Goal: Task Accomplishment & Management: Manage account settings

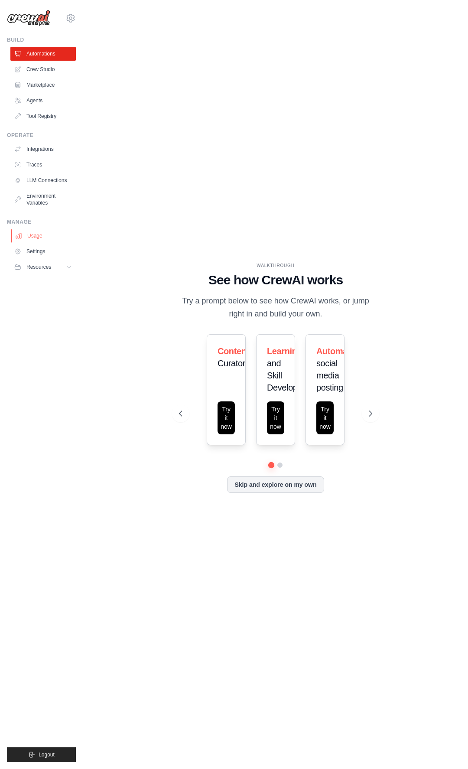
click at [29, 237] on link "Usage" at bounding box center [43, 236] width 65 height 14
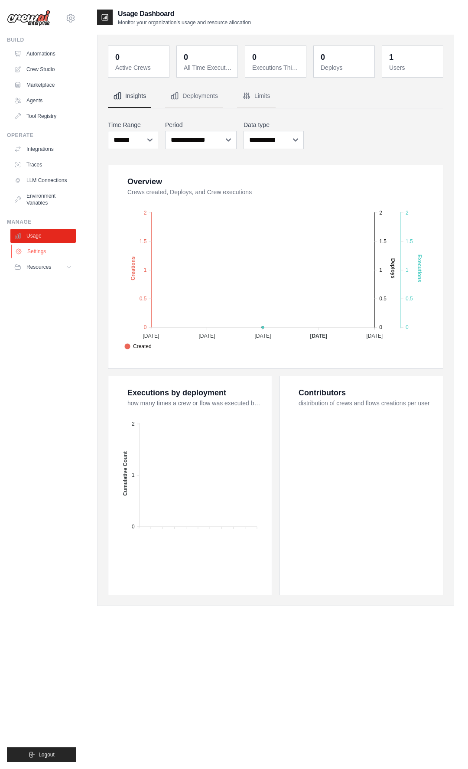
click at [53, 256] on link "Settings" at bounding box center [43, 252] width 65 height 14
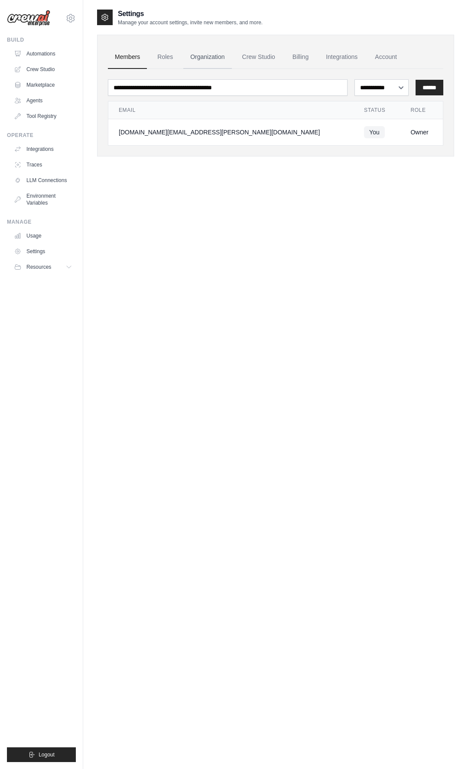
click at [209, 63] on link "Organization" at bounding box center [207, 57] width 48 height 23
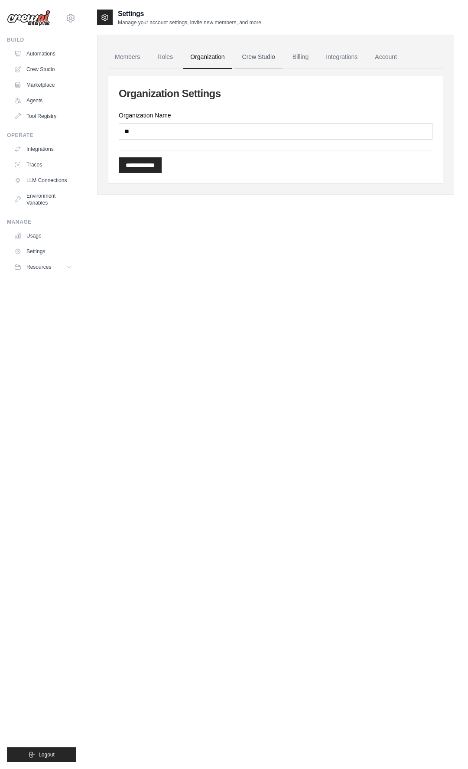
click at [256, 56] on link "Crew Studio" at bounding box center [258, 57] width 47 height 23
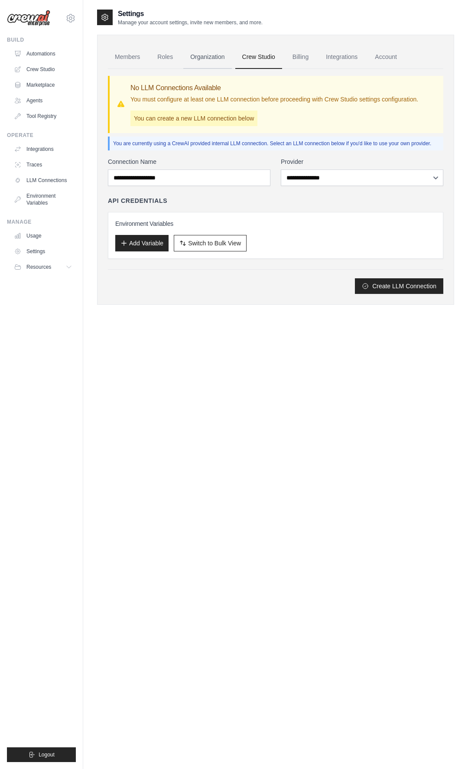
click at [215, 52] on link "Organization" at bounding box center [207, 57] width 48 height 23
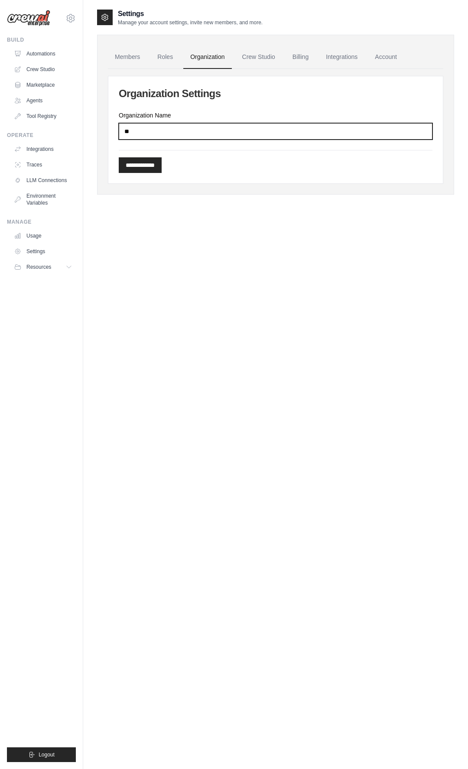
click at [166, 131] on input "**" at bounding box center [276, 131] width 314 height 16
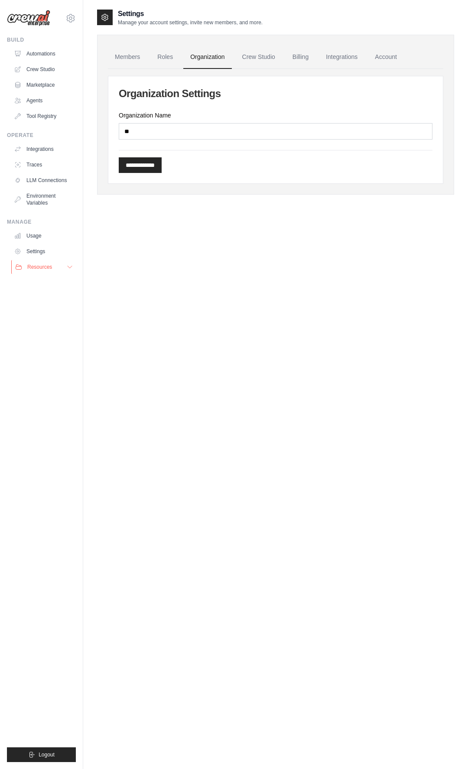
click at [40, 266] on span "Resources" at bounding box center [39, 267] width 25 height 7
click at [33, 241] on link "Usage" at bounding box center [43, 236] width 65 height 14
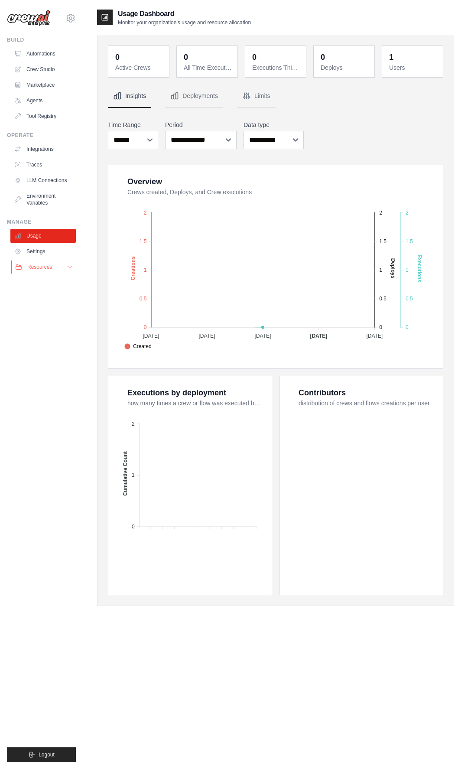
click at [37, 260] on button "Resources" at bounding box center [43, 267] width 65 height 14
click at [37, 251] on link "Settings" at bounding box center [43, 252] width 65 height 14
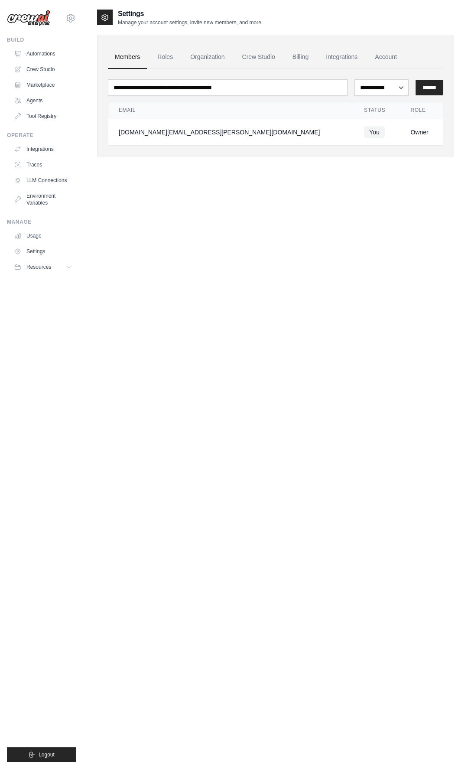
click at [39, 140] on div "Operate Integrations Traces LLM Connections Environment Variables" at bounding box center [41, 171] width 69 height 78
click at [39, 149] on link "Integrations" at bounding box center [43, 149] width 65 height 14
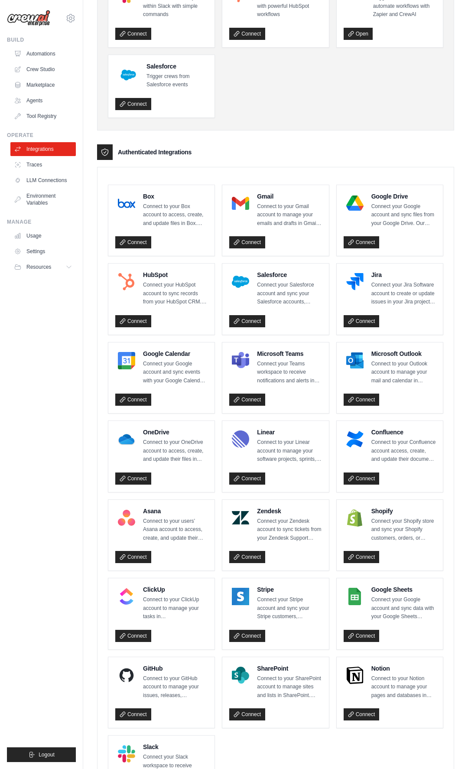
scroll to position [86, 0]
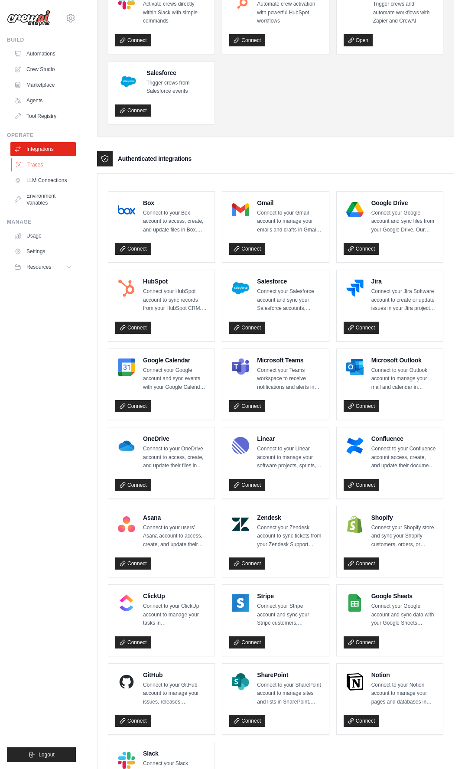
click at [42, 165] on link "Traces" at bounding box center [43, 165] width 65 height 14
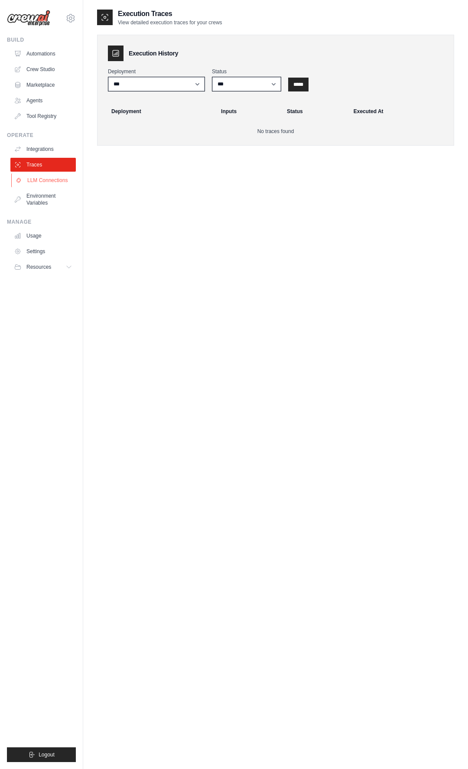
click at [42, 178] on link "LLM Connections" at bounding box center [43, 180] width 65 height 14
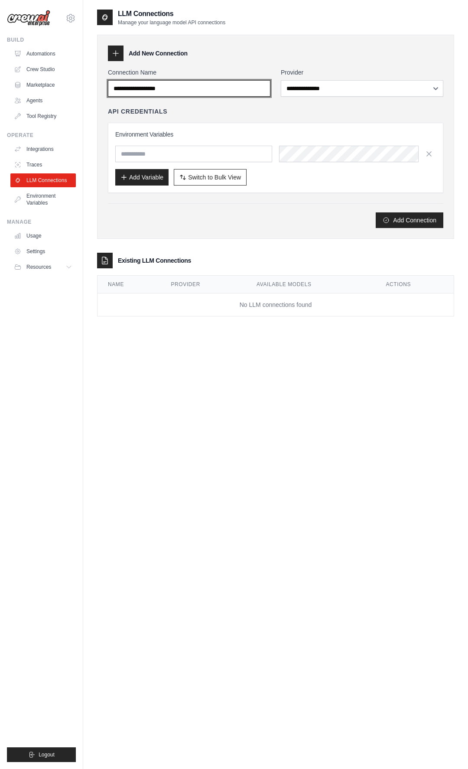
click at [204, 88] on input "Connection Name" at bounding box center [189, 88] width 163 height 16
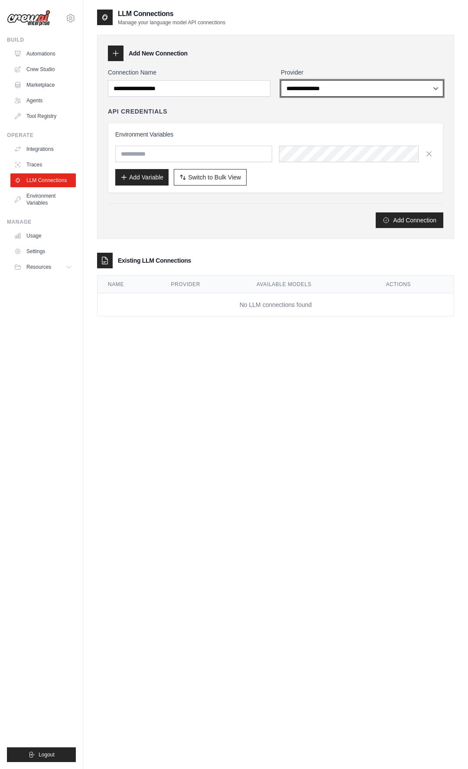
click at [307, 91] on select "**********" at bounding box center [362, 88] width 163 height 16
click at [342, 95] on select "**********" at bounding box center [362, 88] width 163 height 16
select select "******"
click at [281, 80] on select "**********" at bounding box center [362, 88] width 163 height 16
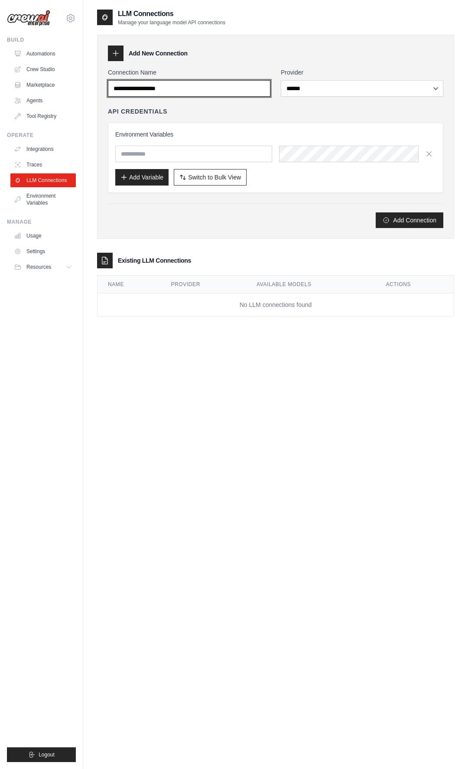
click at [219, 85] on input "Connection Name" at bounding box center [189, 88] width 163 height 16
click at [203, 88] on input "Connection Name" at bounding box center [189, 88] width 163 height 16
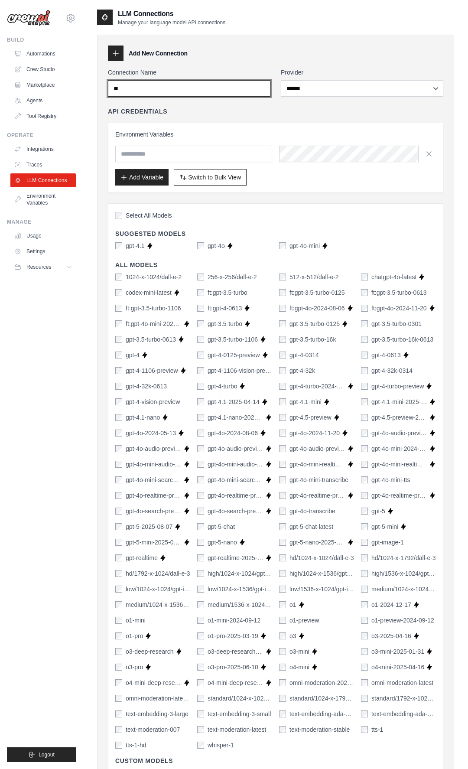
type input "*"
click at [208, 247] on label "gpt-4o" at bounding box center [216, 246] width 17 height 9
click at [287, 248] on div "gpt-4o-mini" at bounding box center [299, 246] width 41 height 9
click at [286, 245] on div "gpt-4o-mini" at bounding box center [299, 246] width 41 height 9
click at [139, 90] on input "****" at bounding box center [189, 88] width 163 height 16
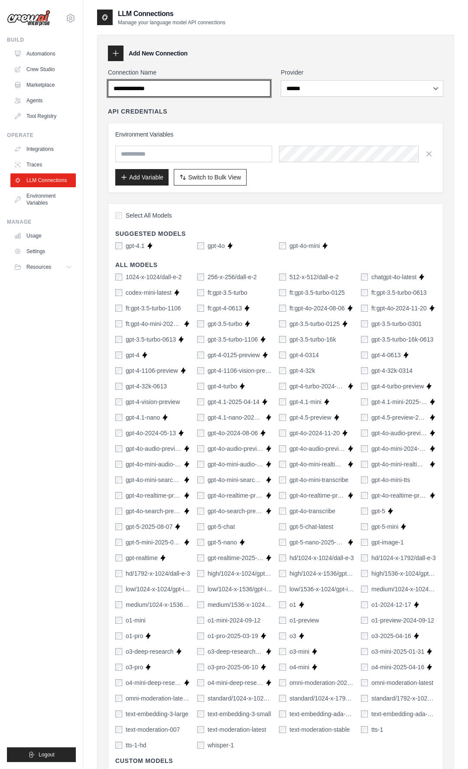
type input "**********"
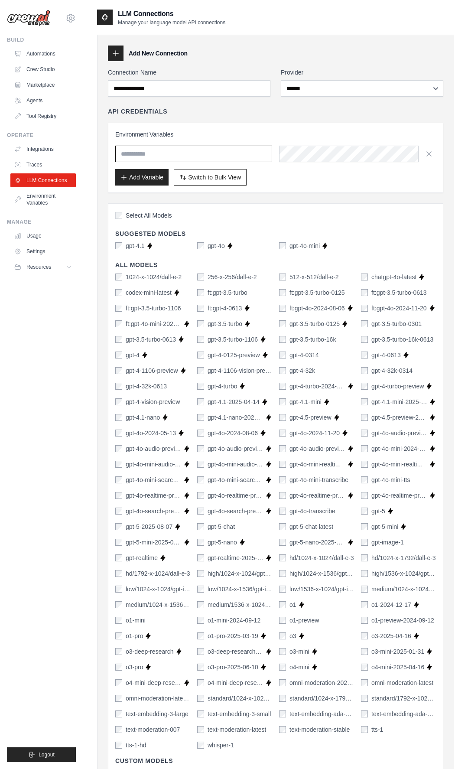
click at [194, 156] on input "text" at bounding box center [193, 154] width 157 height 16
click at [222, 154] on input "text" at bounding box center [193, 154] width 157 height 16
click at [204, 159] on input "text" at bounding box center [193, 154] width 157 height 16
click at [164, 134] on h3 "Environment Variables" at bounding box center [275, 134] width 321 height 9
click at [153, 114] on h4 "API Credentials" at bounding box center [137, 111] width 59 height 9
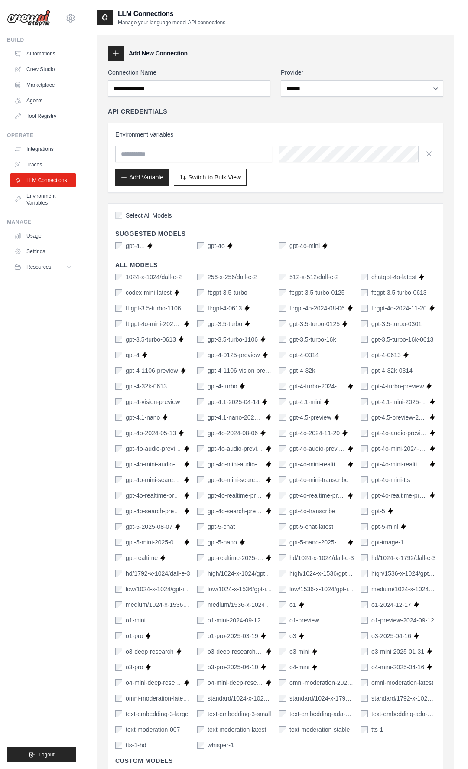
click at [186, 112] on div "API Credentials" at bounding box center [276, 111] width 336 height 9
click at [180, 157] on input "text" at bounding box center [193, 154] width 157 height 16
type input "**********"
click at [158, 175] on button "Add Variable" at bounding box center [141, 177] width 53 height 16
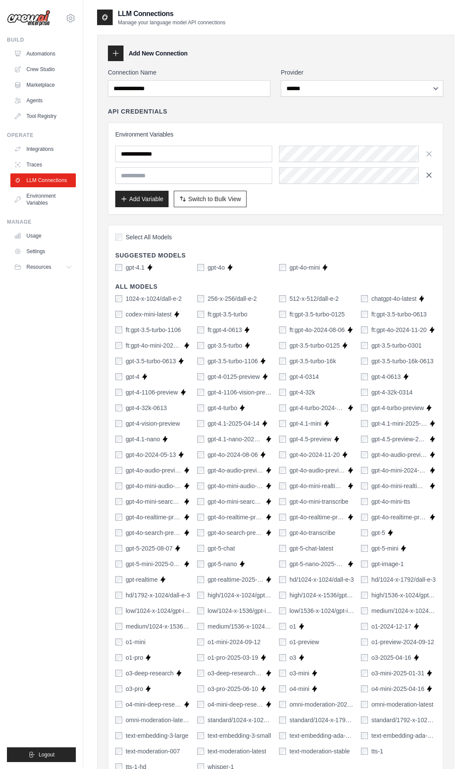
click at [427, 176] on icon "button" at bounding box center [429, 175] width 9 height 9
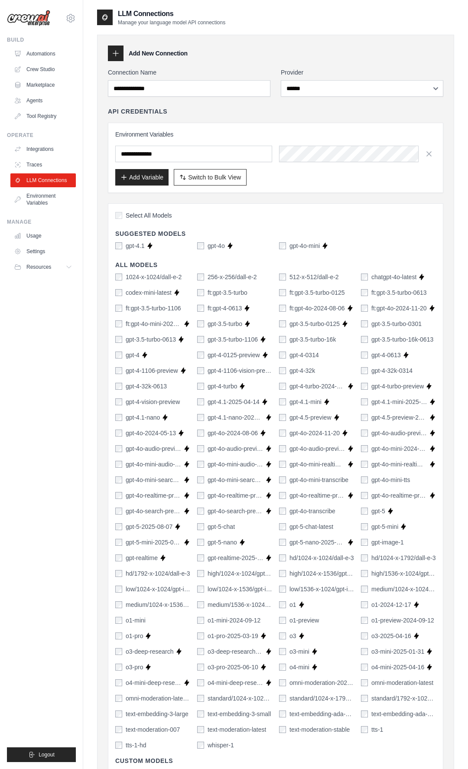
scroll to position [178, 0]
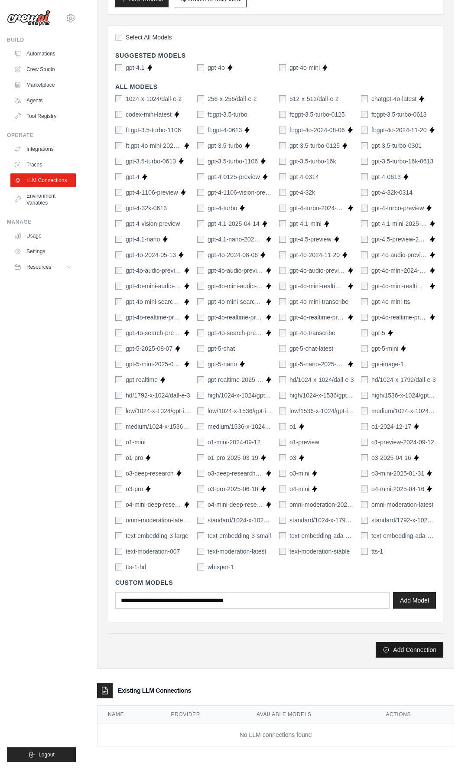
click at [420, 650] on button "Add Connection" at bounding box center [410, 650] width 68 height 16
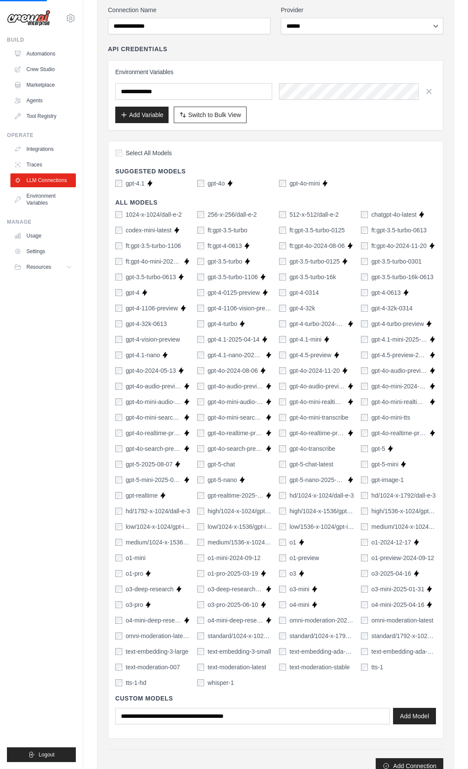
scroll to position [0, 0]
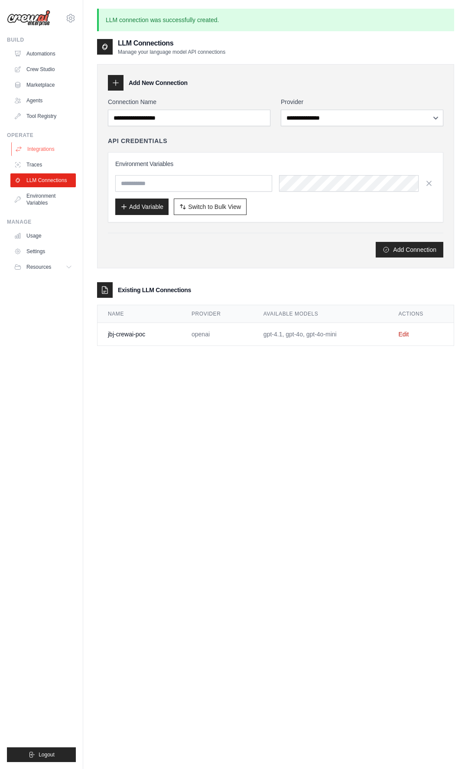
click at [51, 156] on link "Integrations" at bounding box center [43, 149] width 65 height 14
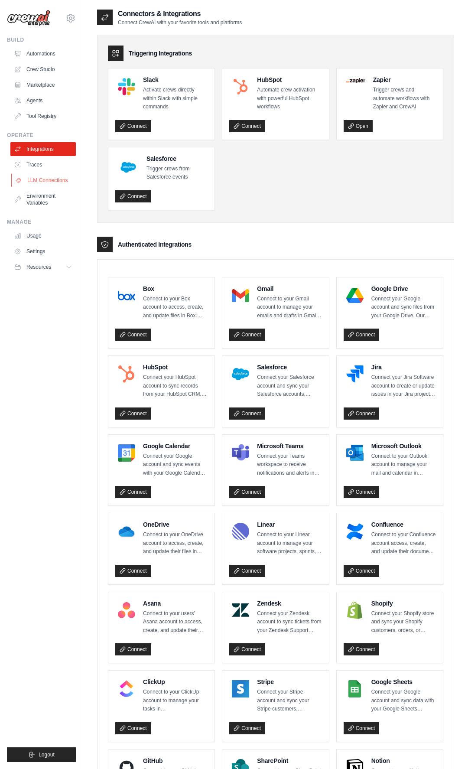
click at [39, 181] on link "LLM Connections" at bounding box center [43, 180] width 65 height 14
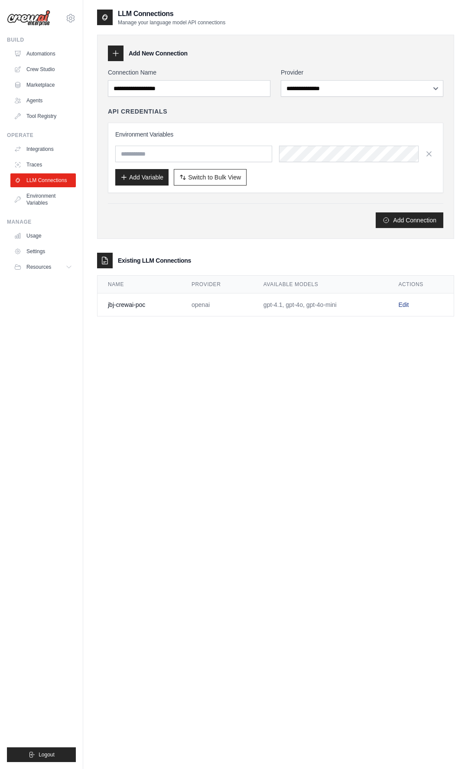
click at [404, 306] on link "Edit" at bounding box center [403, 304] width 10 height 7
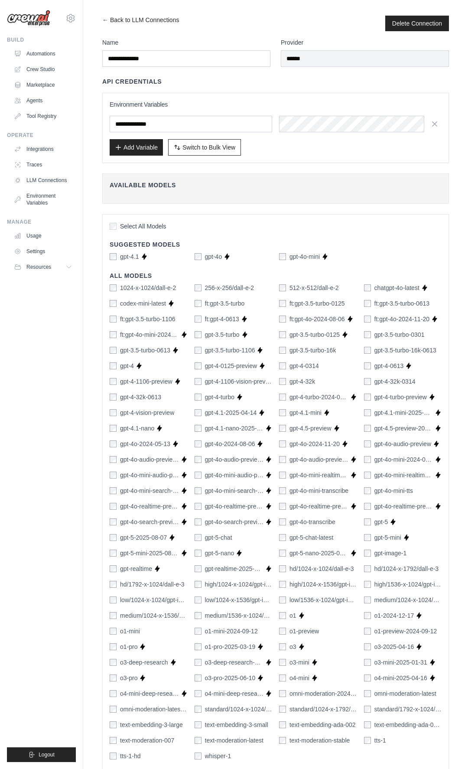
click at [203, 260] on div "gpt-4o" at bounding box center [209, 256] width 28 height 9
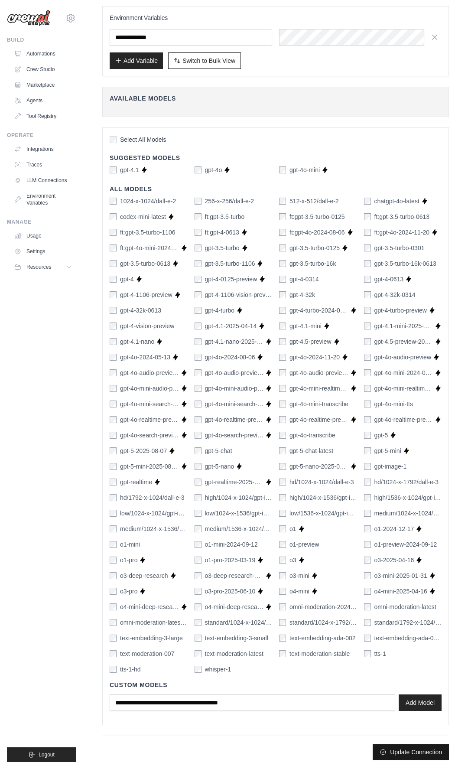
click at [400, 748] on button "Update Connection" at bounding box center [411, 752] width 76 height 16
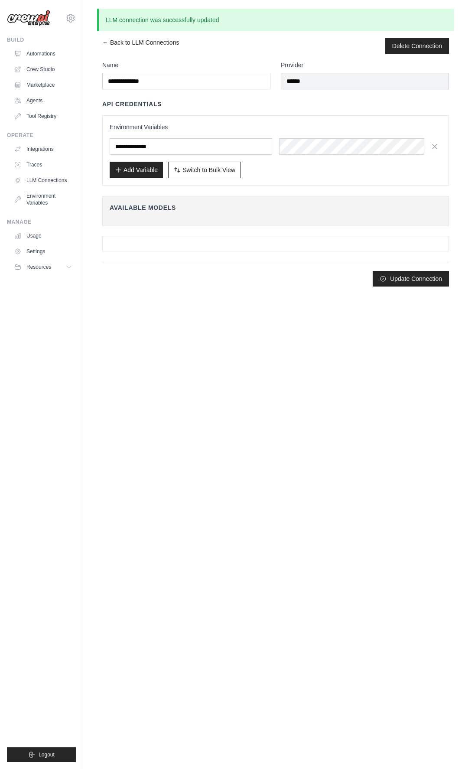
scroll to position [0, 0]
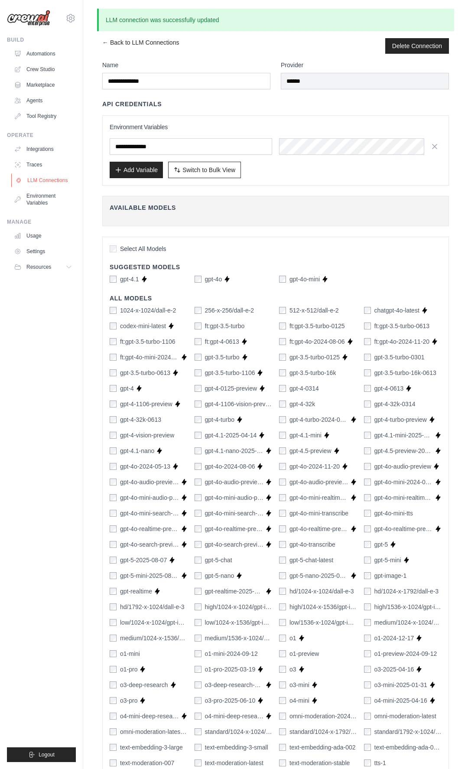
click at [43, 175] on link "LLM Connections" at bounding box center [43, 180] width 65 height 14
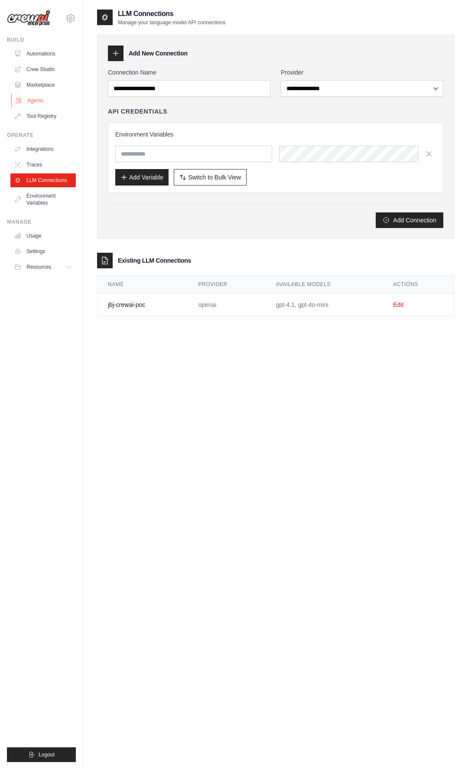
click at [38, 106] on link "Agents" at bounding box center [43, 101] width 65 height 14
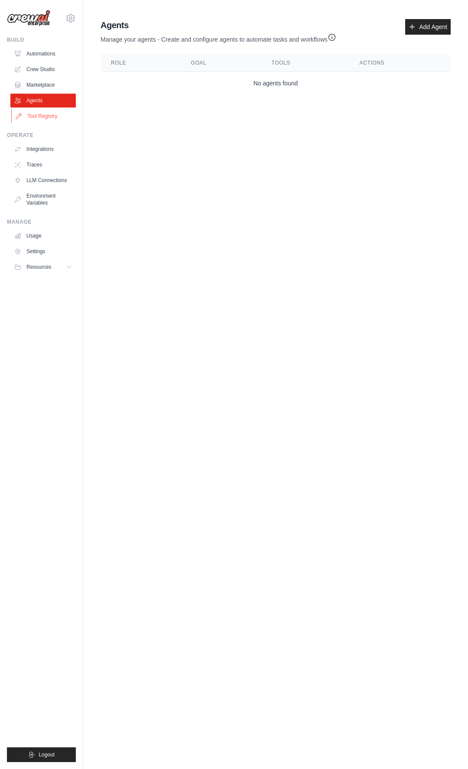
click at [49, 117] on link "Tool Registry" at bounding box center [43, 116] width 65 height 14
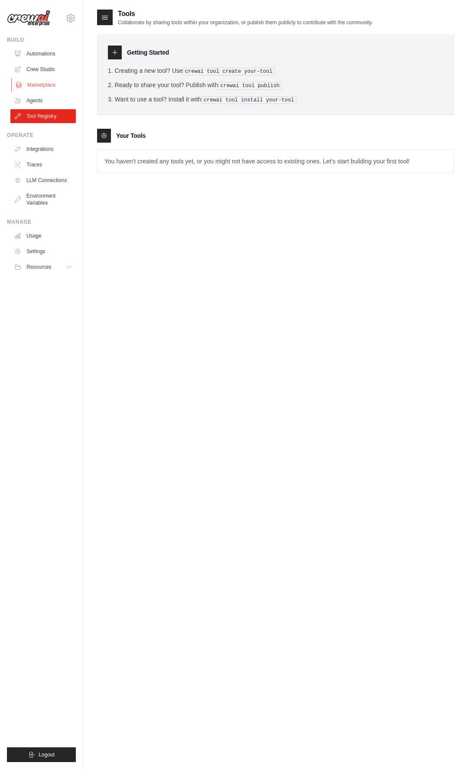
click at [46, 85] on link "Marketplace" at bounding box center [43, 85] width 65 height 14
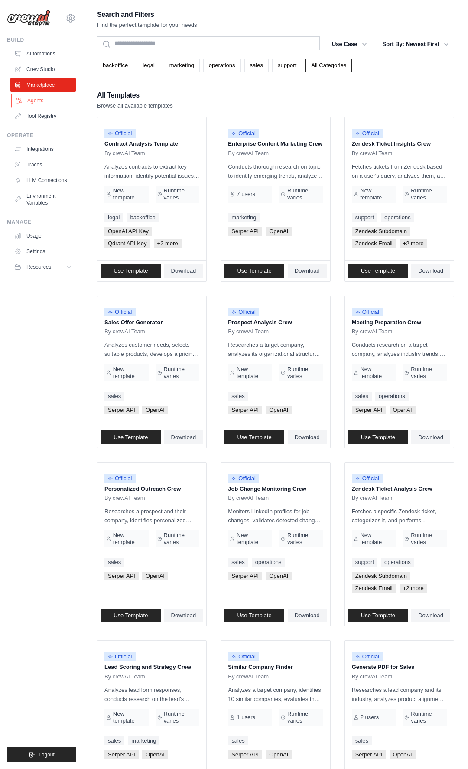
click at [39, 96] on link "Agents" at bounding box center [43, 101] width 65 height 14
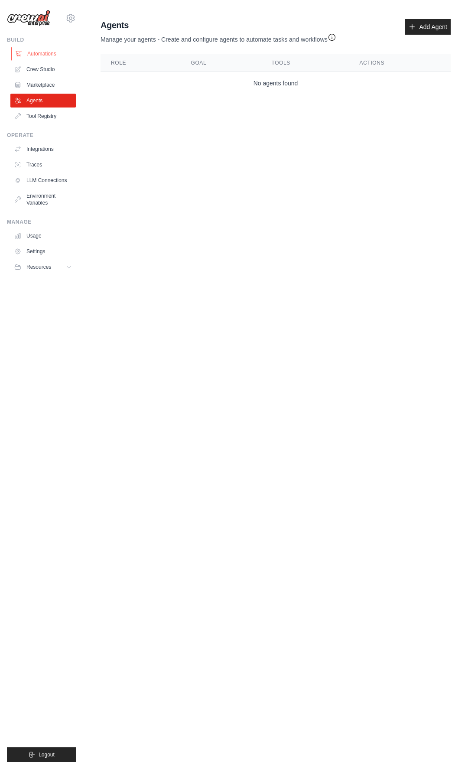
click at [53, 58] on link "Automations" at bounding box center [43, 54] width 65 height 14
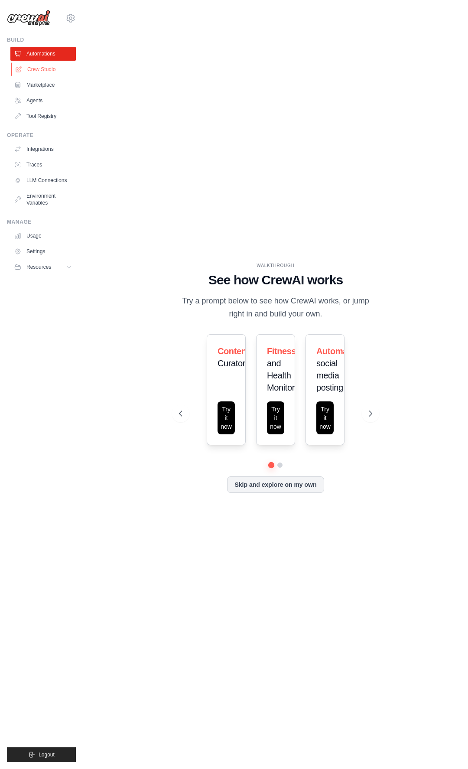
click at [49, 69] on link "Crew Studio" at bounding box center [43, 69] width 65 height 14
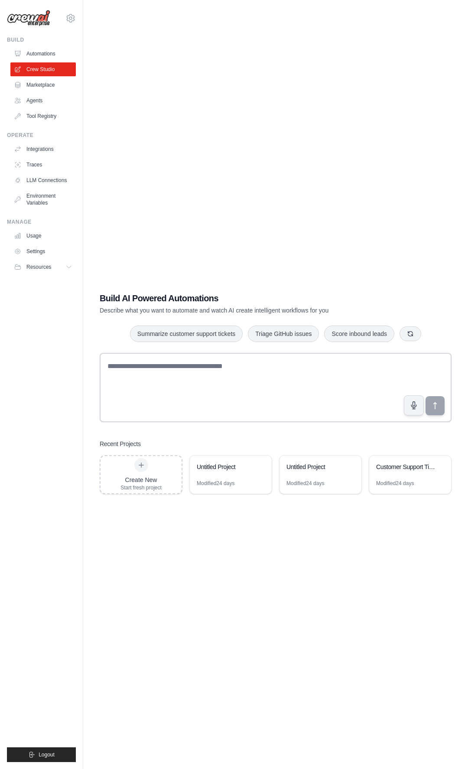
click at [43, 94] on link "Agents" at bounding box center [42, 101] width 65 height 14
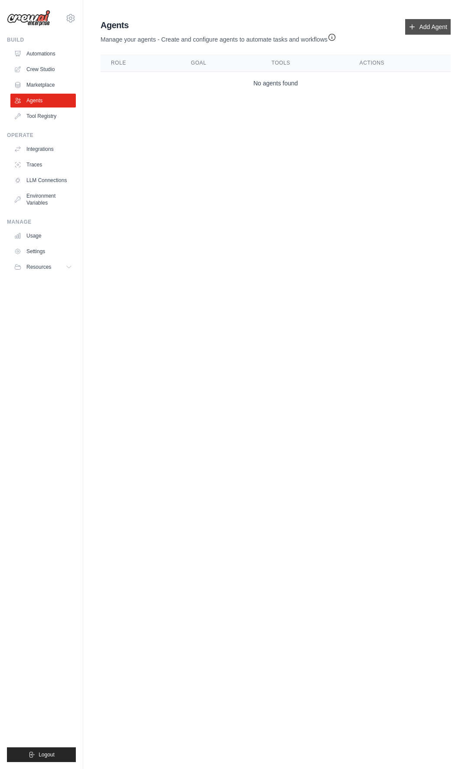
click at [419, 21] on link "Add Agent" at bounding box center [428, 27] width 46 height 16
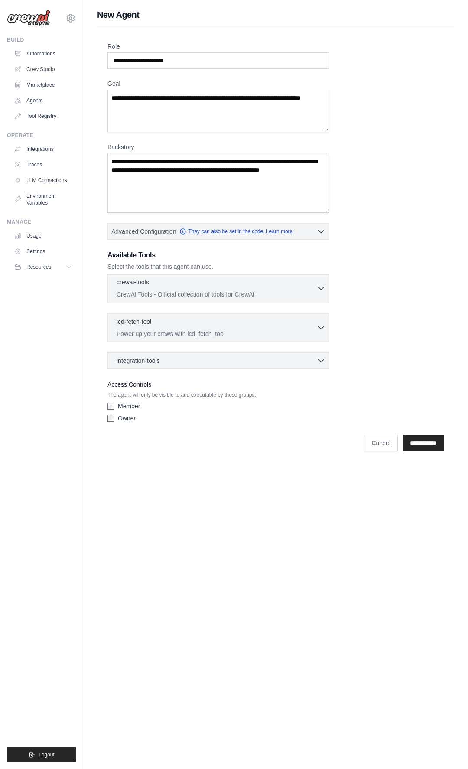
click at [161, 290] on p "CrewAI Tools - Official collection of tools for CrewAI" at bounding box center [217, 294] width 200 height 9
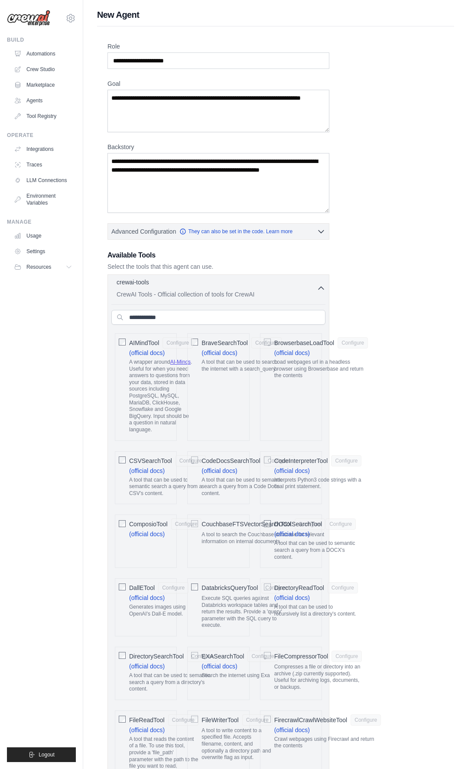
click at [178, 292] on p "CrewAI Tools - Official collection of tools for CrewAI" at bounding box center [217, 294] width 200 height 9
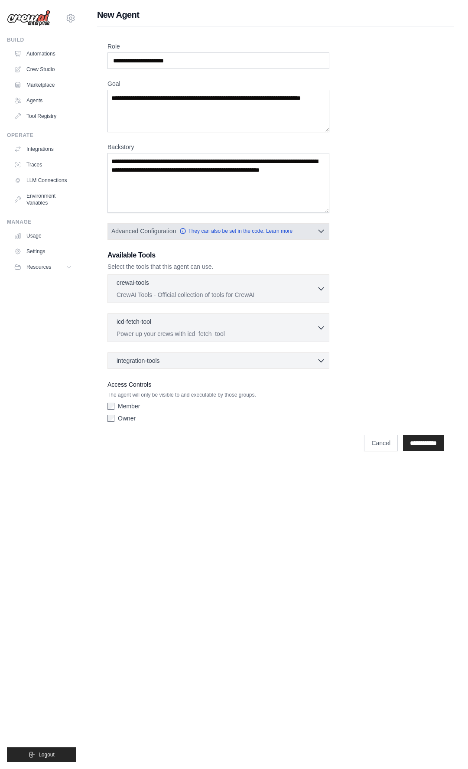
click at [175, 234] on span "Advanced Configuration" at bounding box center [143, 231] width 65 height 9
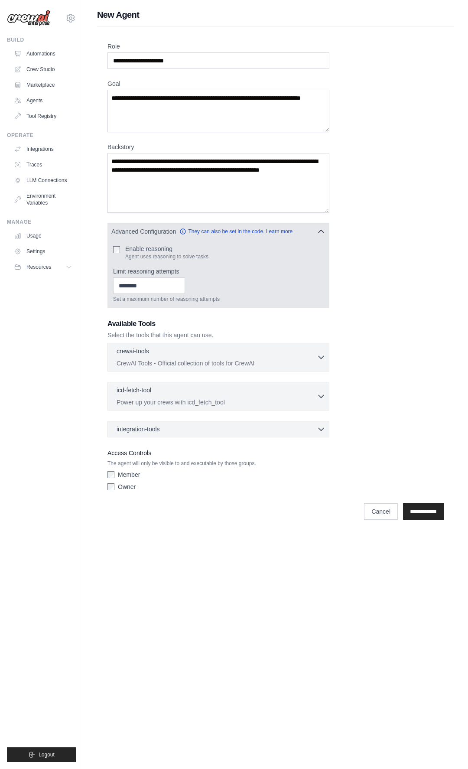
click at [161, 297] on p "Set a maximum number of reasoning attempts" at bounding box center [218, 299] width 211 height 7
click at [162, 286] on input "Limit reasoning attempts" at bounding box center [149, 286] width 72 height 16
click at [159, 236] on button "Advanced Configuration They can also be set in the code. Learn more" at bounding box center [218, 231] width 221 height 16
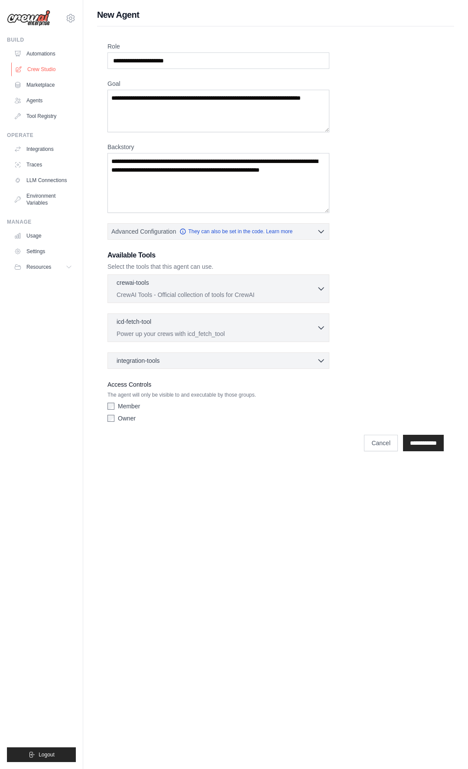
click at [30, 69] on link "Crew Studio" at bounding box center [43, 69] width 65 height 14
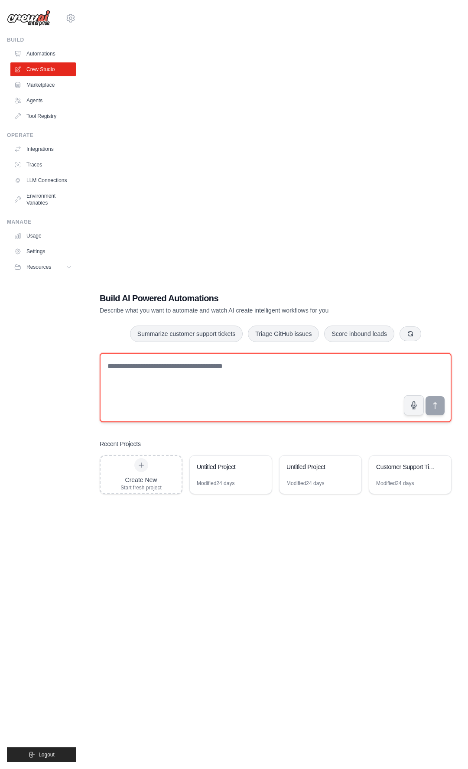
click at [220, 370] on textarea at bounding box center [276, 387] width 352 height 69
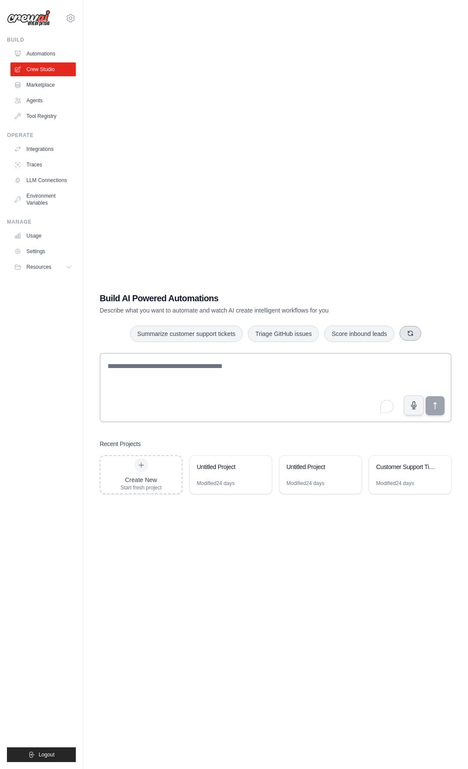
click at [414, 337] on icon "button" at bounding box center [410, 333] width 7 height 7
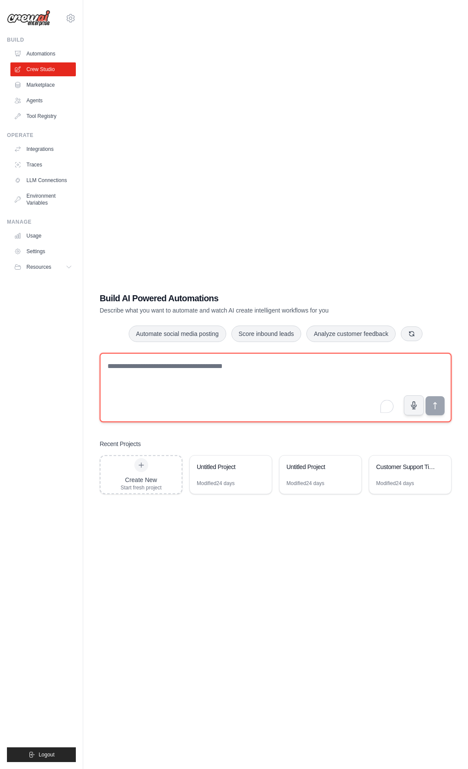
click at [237, 391] on textarea "To enrich screen reader interactions, please activate Accessibility in Grammarl…" at bounding box center [276, 387] width 352 height 69
